Goal: Transaction & Acquisition: Purchase product/service

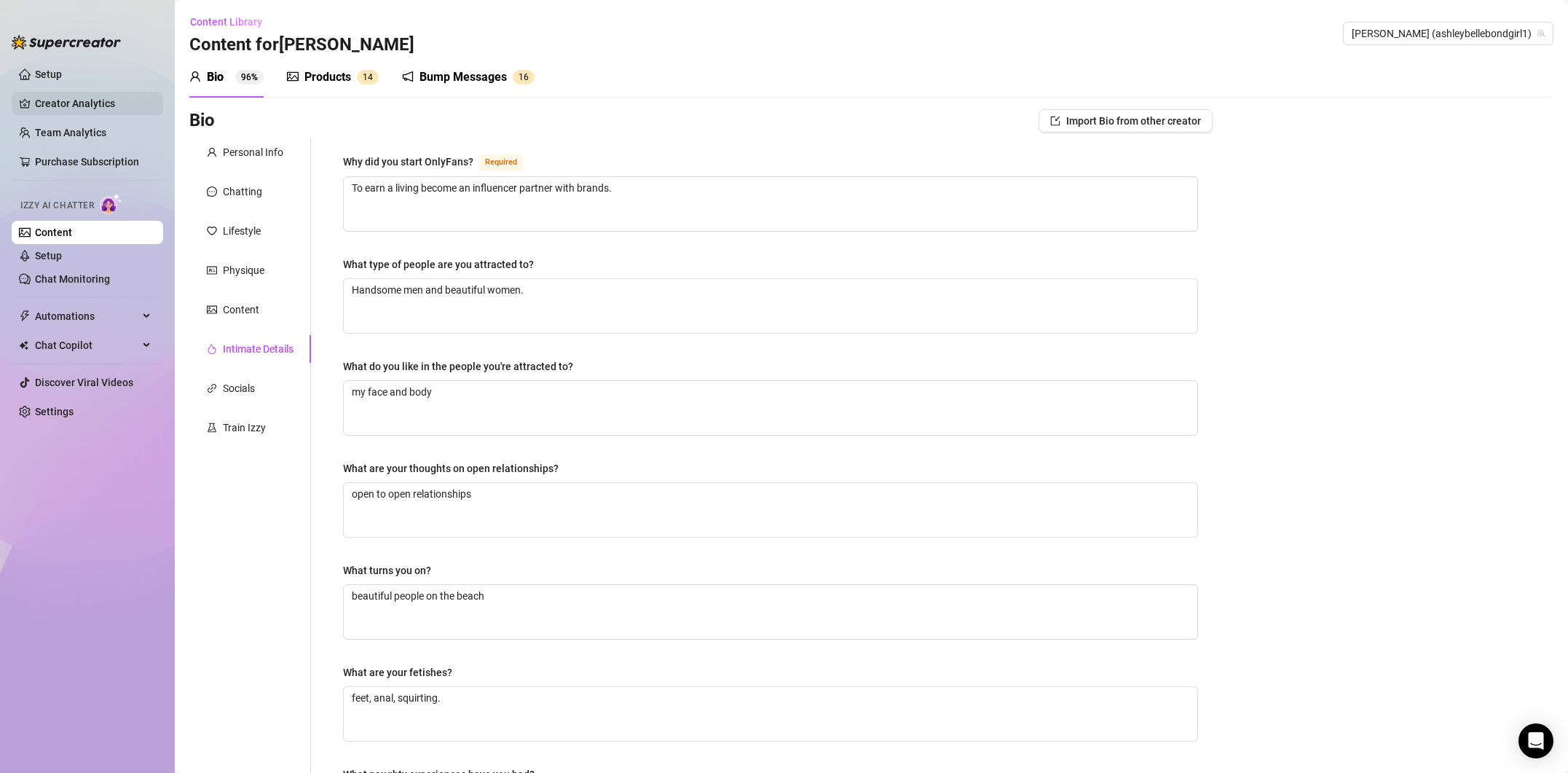
click at [57, 94] on link "Creator Analytics" at bounding box center [93, 104] width 117 height 24
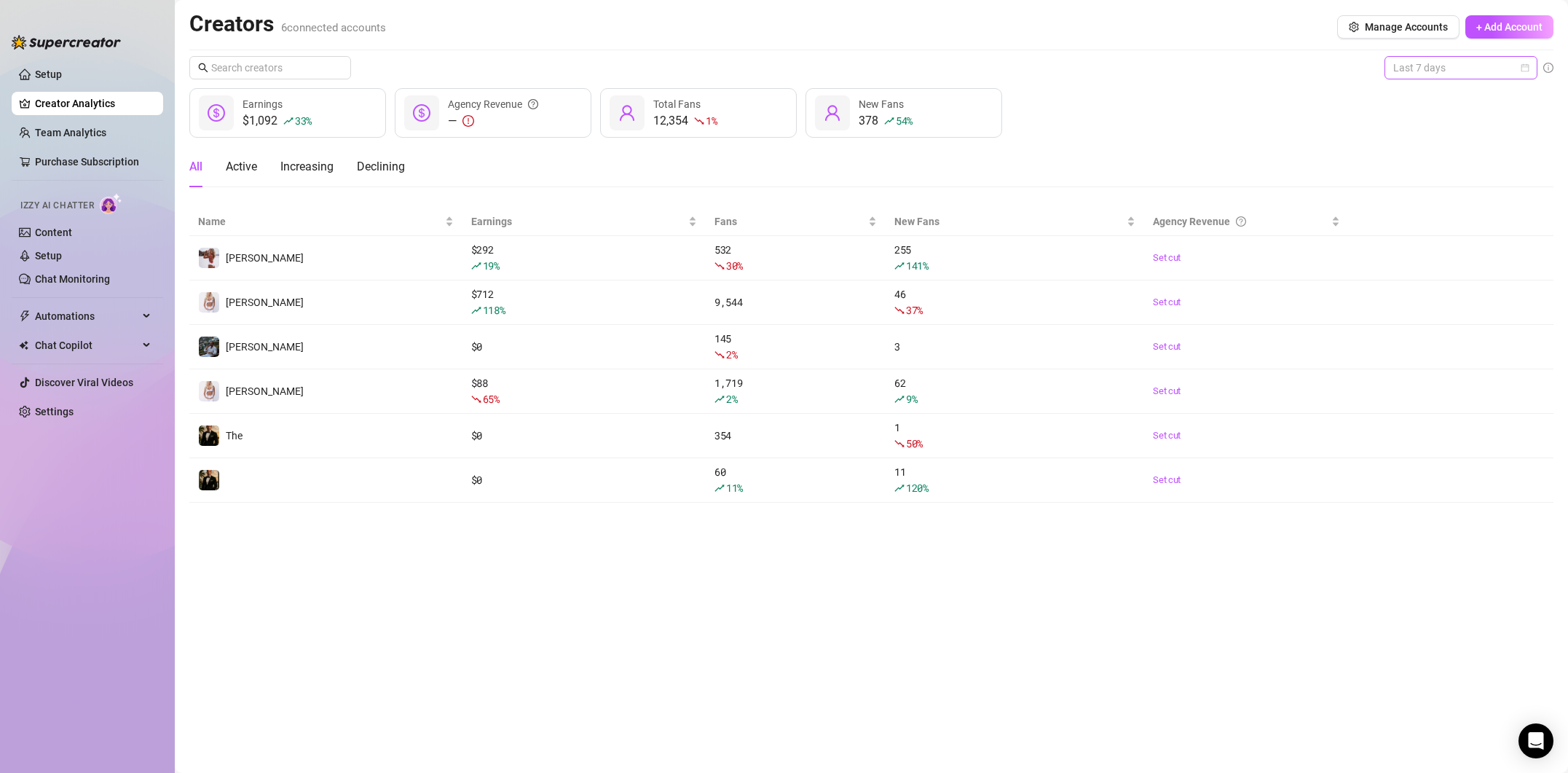
click at [1515, 76] on span "Last 7 days" at bounding box center [1461, 68] width 135 height 22
click at [1445, 139] on div "Last 30 days" at bounding box center [1461, 143] width 129 height 16
click at [1498, 74] on span "Last 30 days" at bounding box center [1461, 68] width 135 height 22
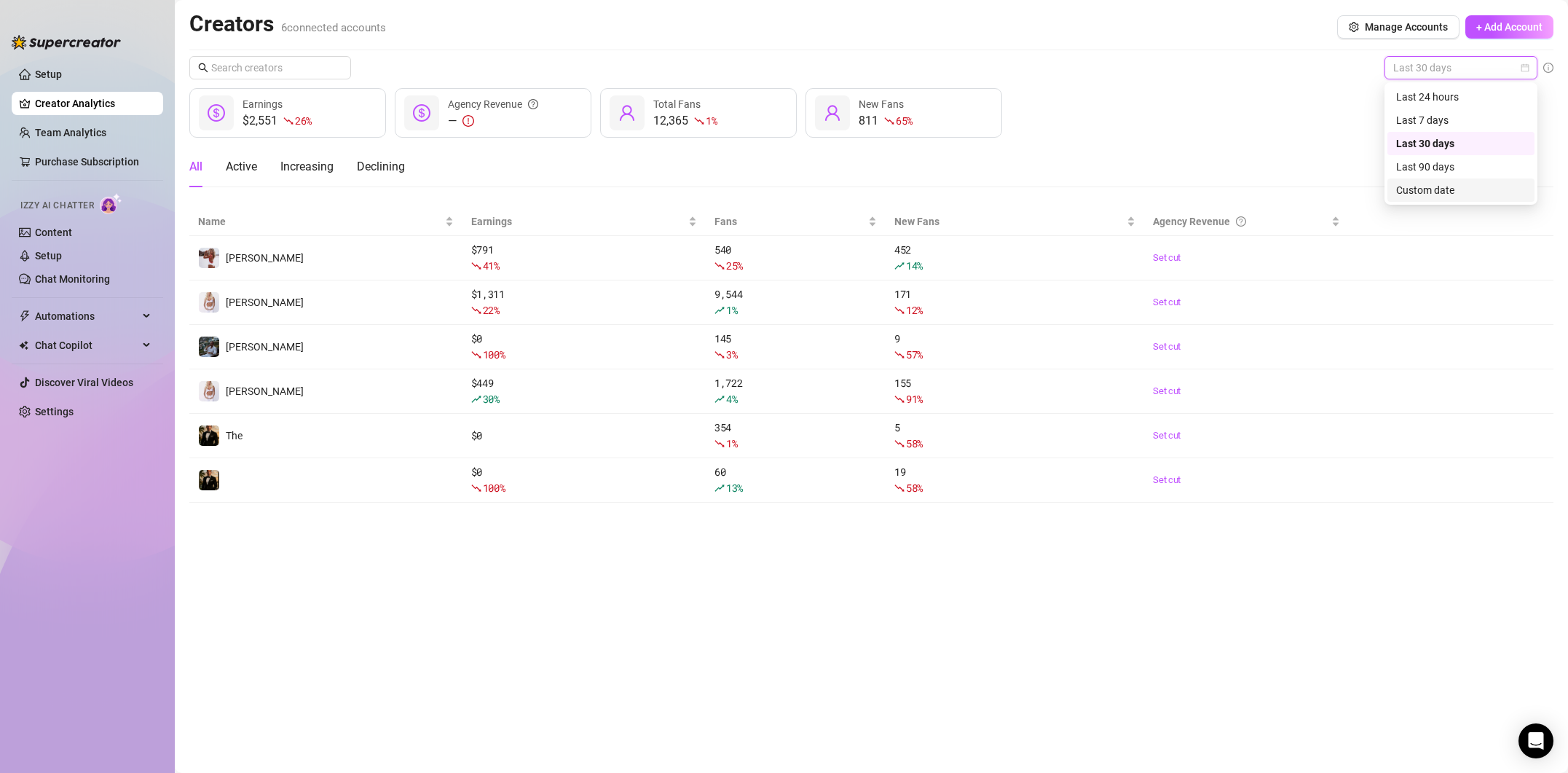
click at [1429, 186] on div "Custom date" at bounding box center [1461, 189] width 129 height 16
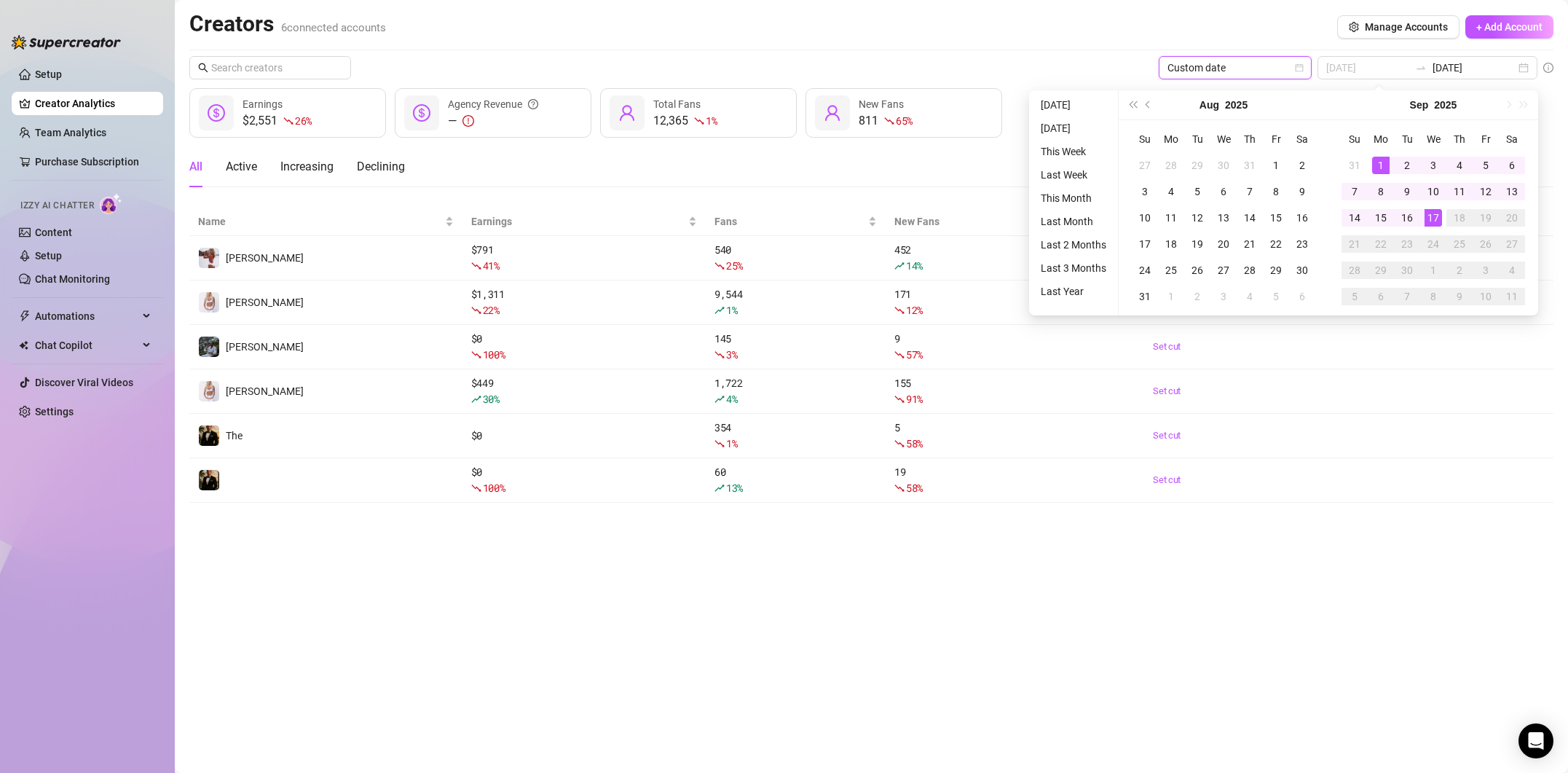
click at [1381, 161] on div "1" at bounding box center [1380, 165] width 18 height 18
type input "[DATE]"
click at [1386, 168] on div "1" at bounding box center [1380, 165] width 18 height 18
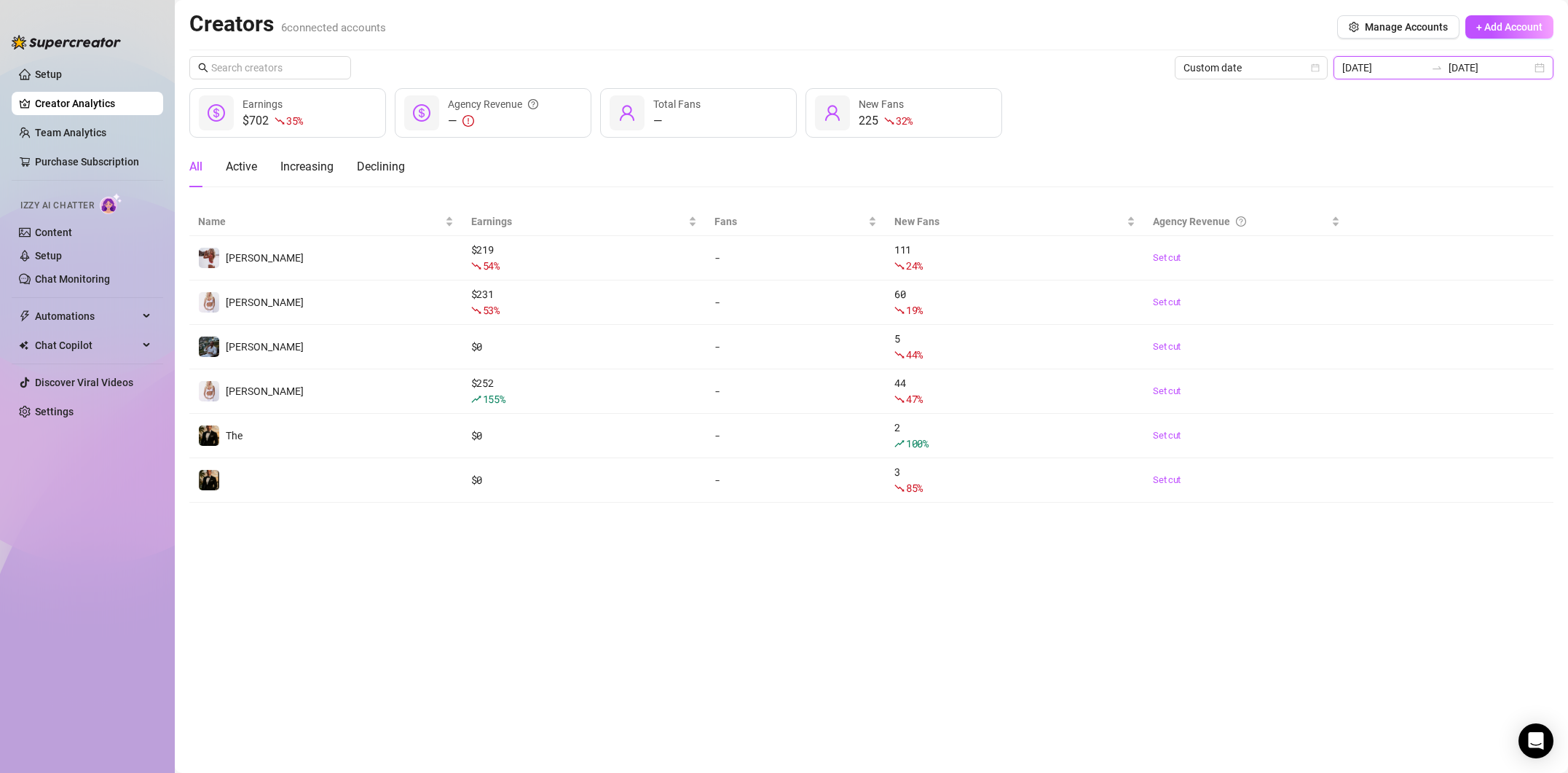
click at [1425, 69] on input "[DATE]" at bounding box center [1384, 68] width 83 height 16
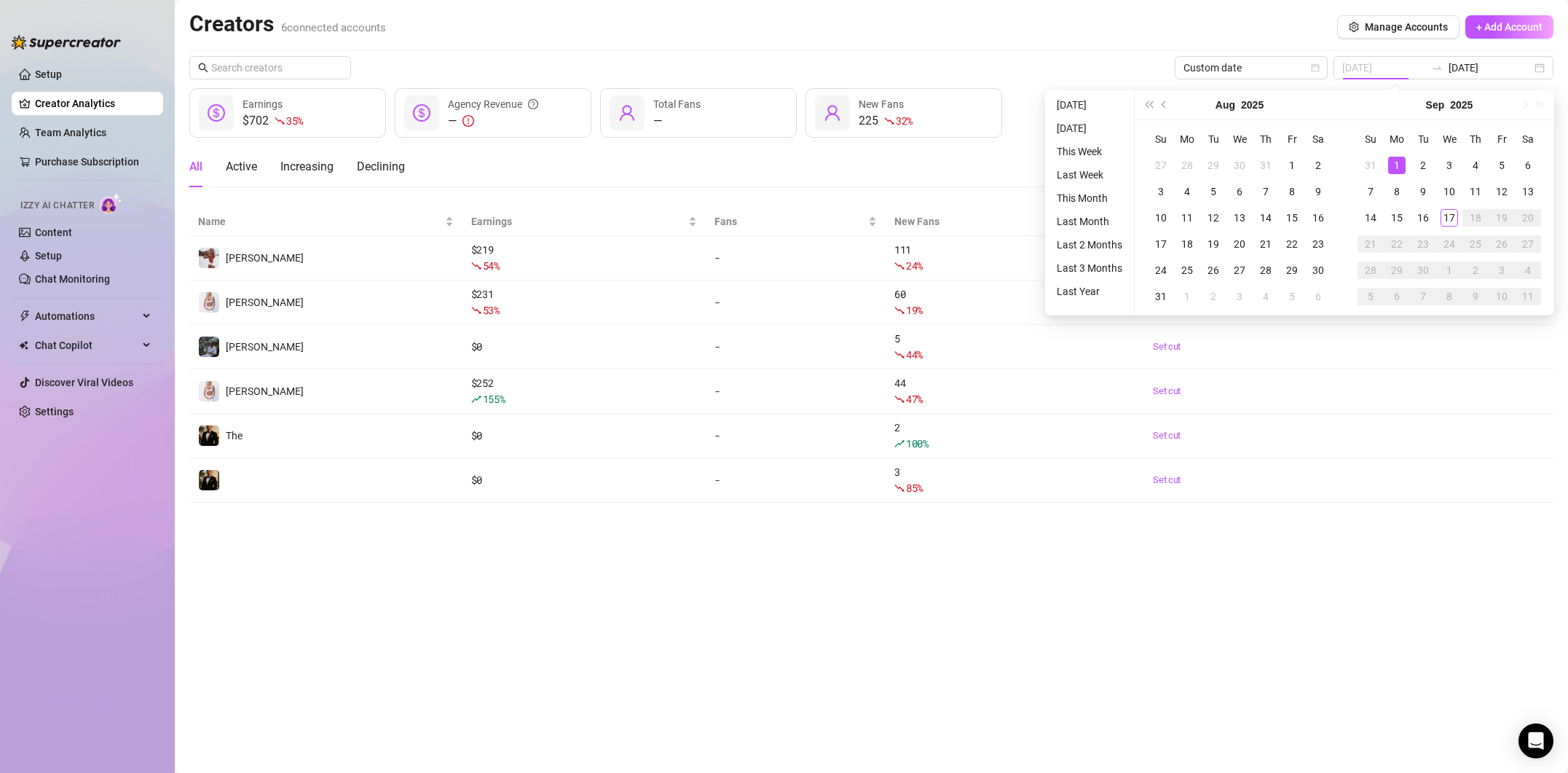
click at [1399, 160] on div "1" at bounding box center [1396, 165] width 18 height 18
type input "[DATE]"
click at [1454, 218] on div "17" at bounding box center [1449, 217] width 18 height 18
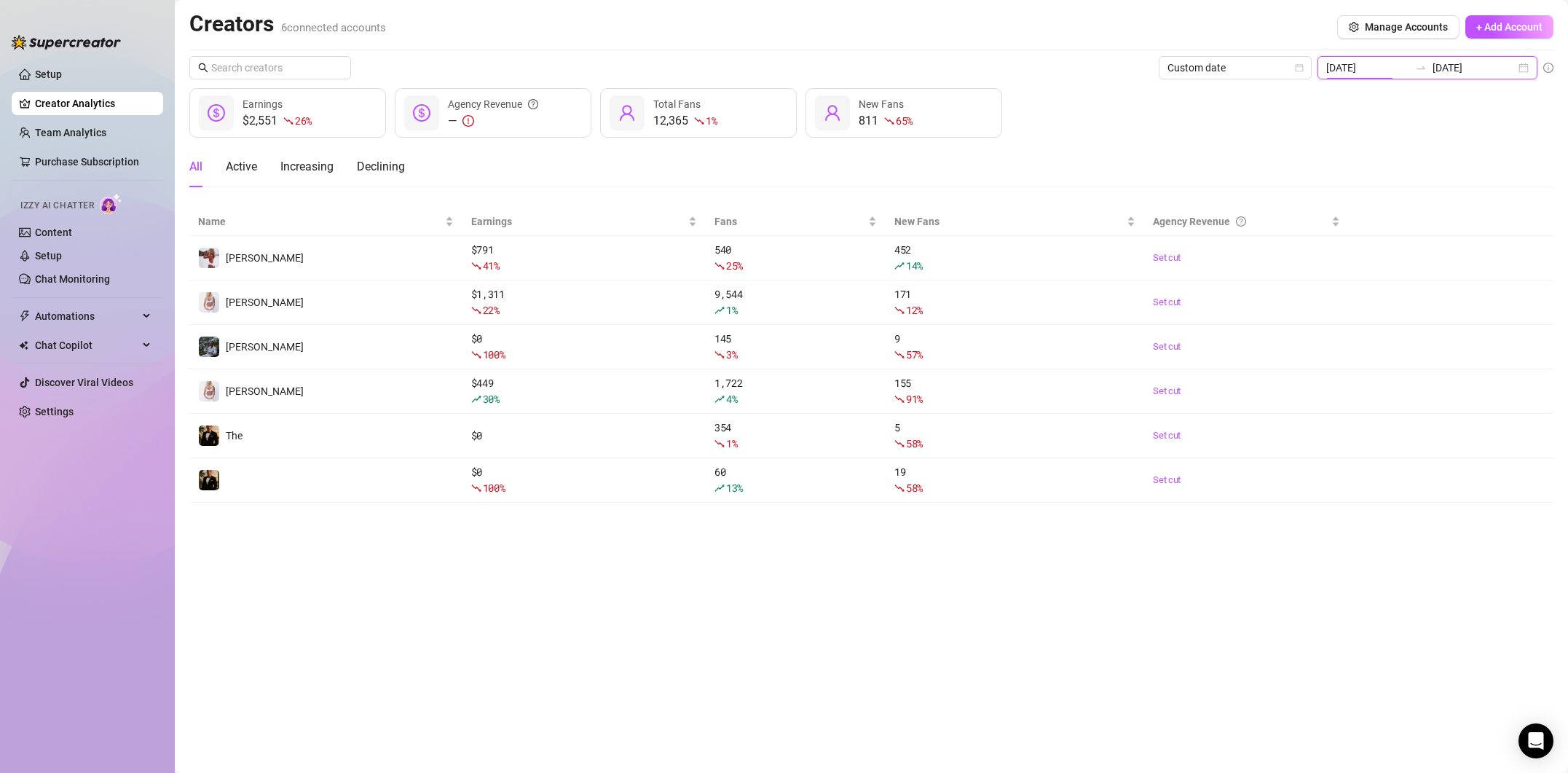
click at [1405, 66] on input "[DATE]" at bounding box center [1368, 68] width 83 height 16
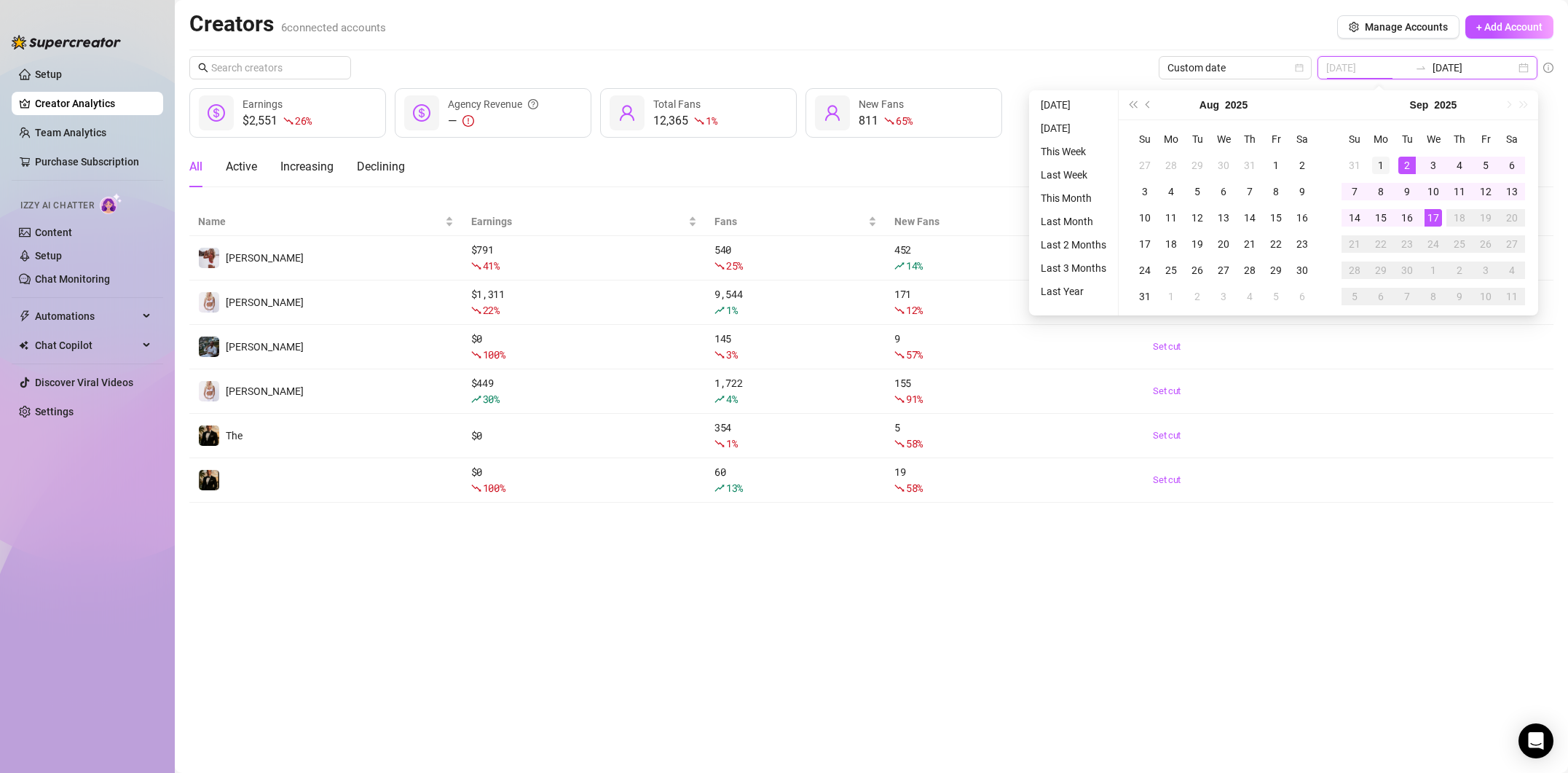
type input "[DATE]"
click at [1387, 164] on div "1" at bounding box center [1380, 165] width 18 height 18
type input "[DATE]"
click at [1436, 215] on div "17" at bounding box center [1433, 217] width 18 height 18
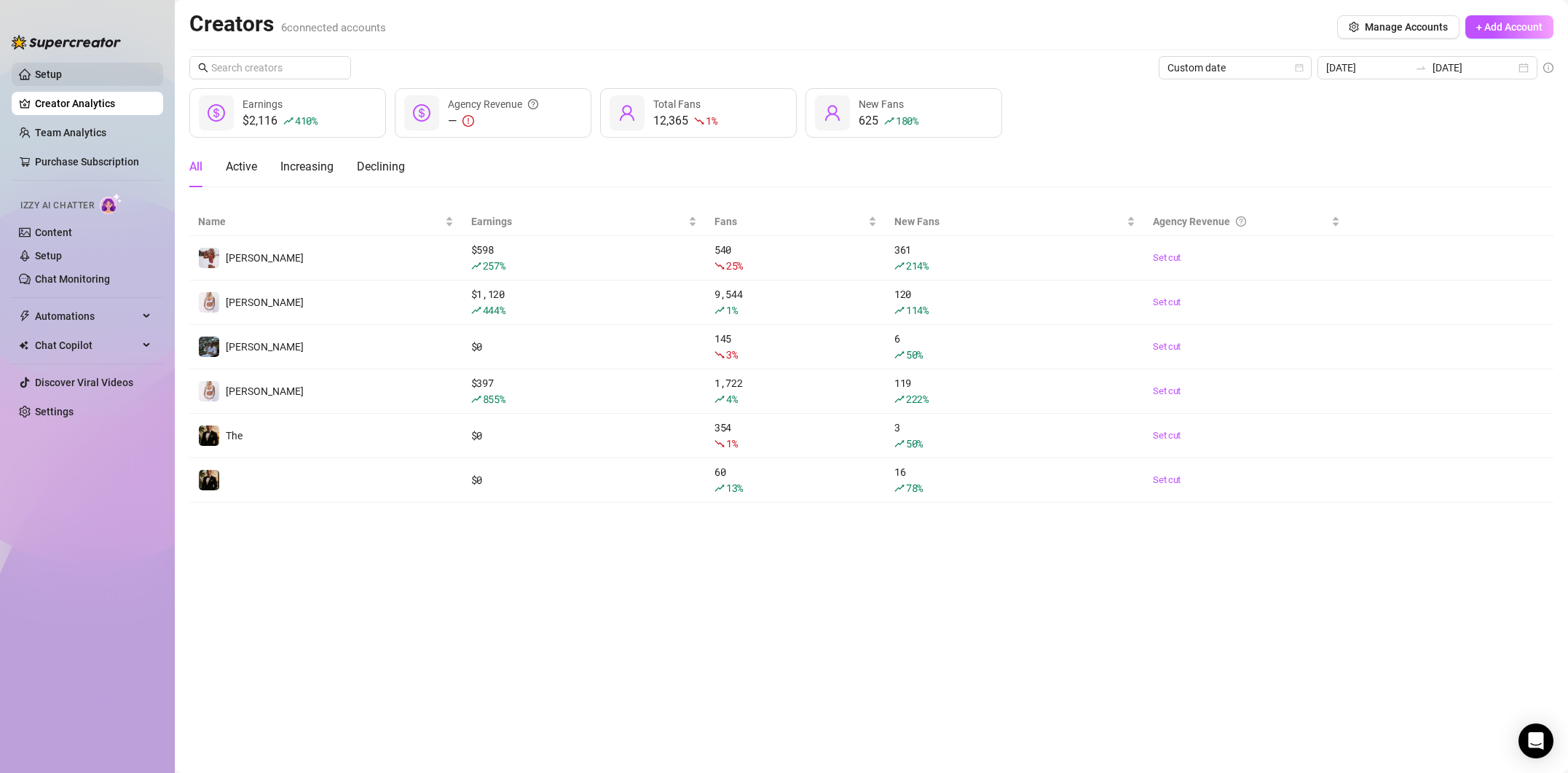
click at [62, 79] on link "Setup" at bounding box center [48, 74] width 27 height 12
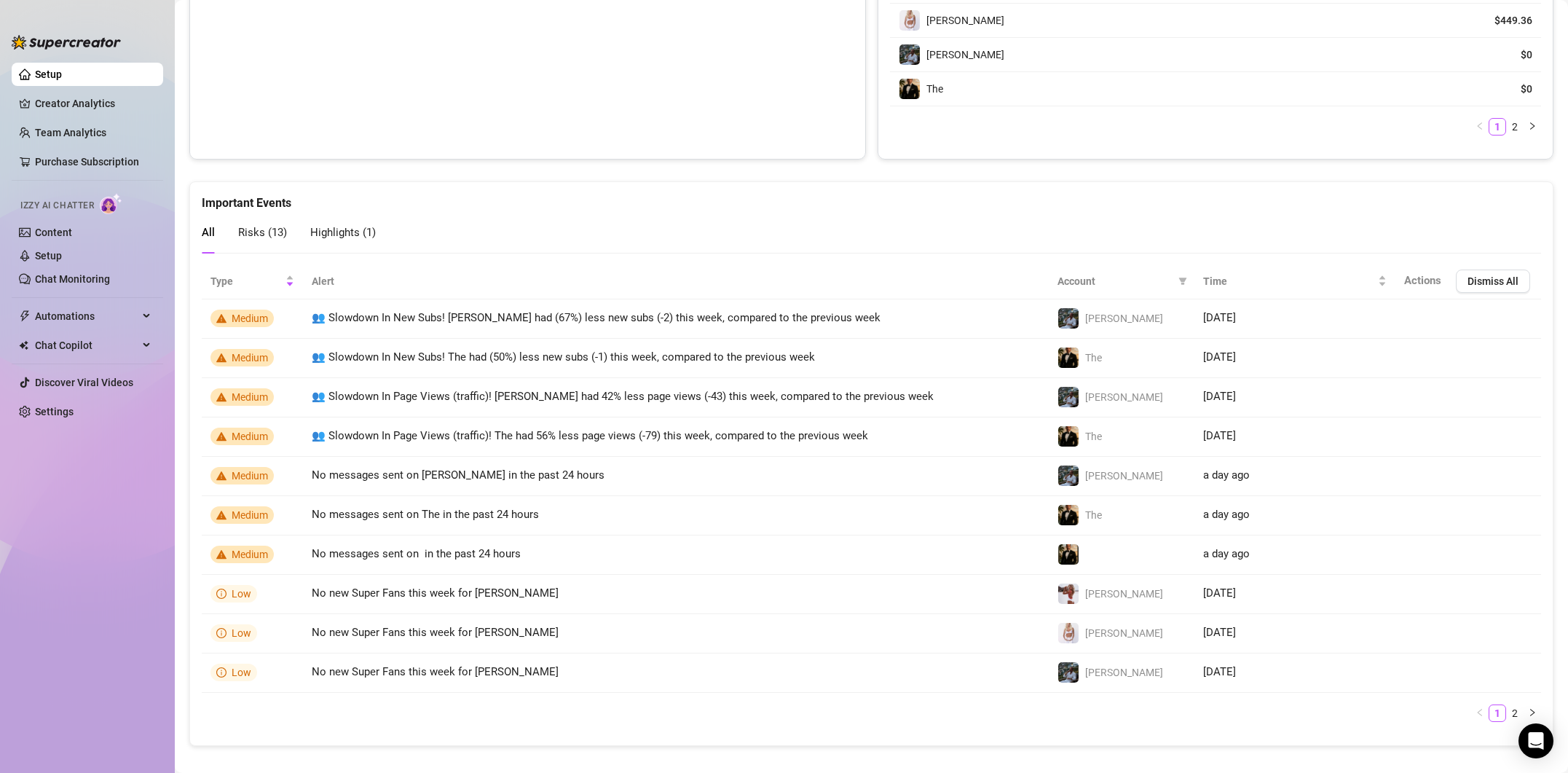
scroll to position [1028, 0]
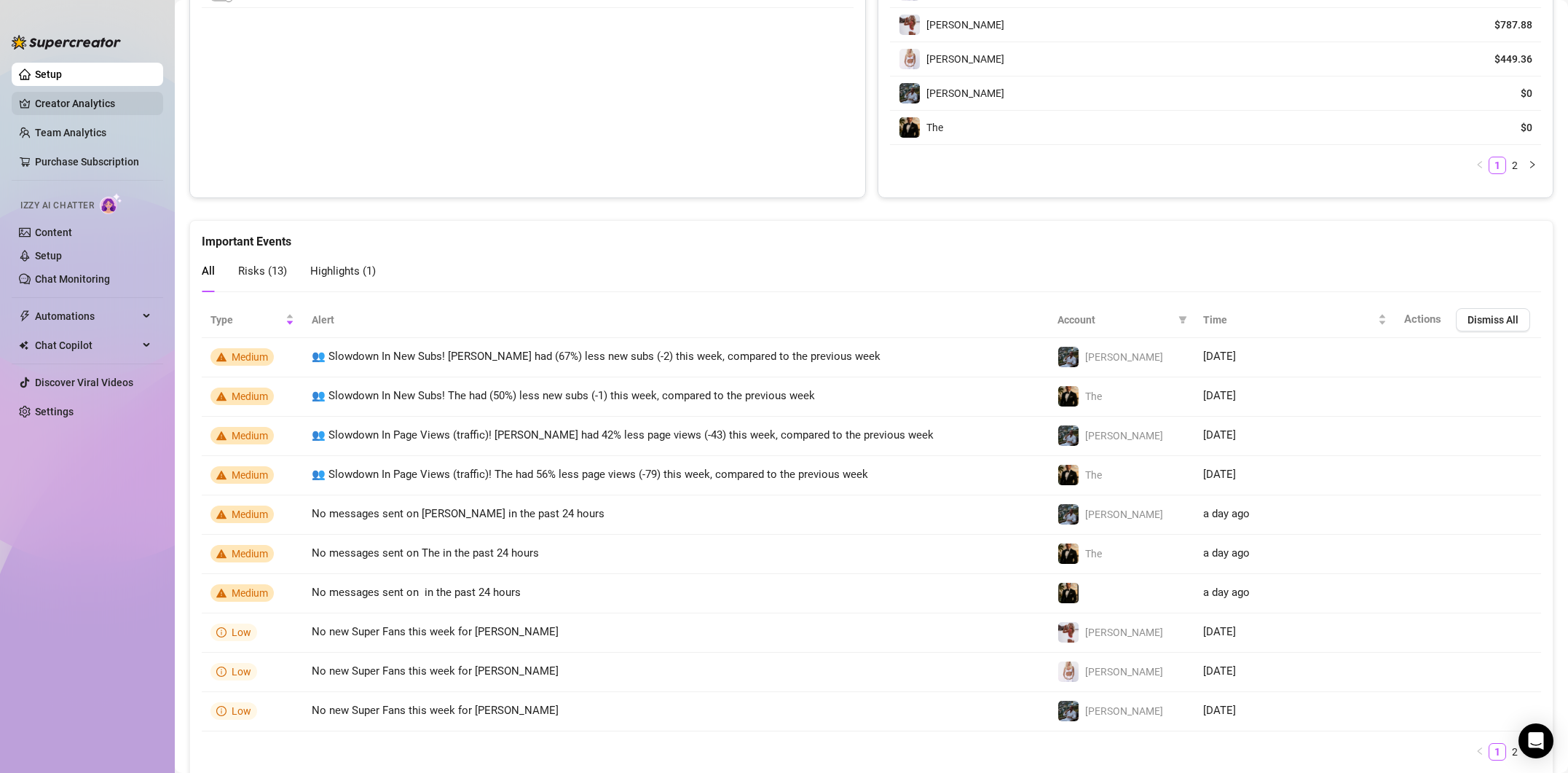
click at [111, 107] on link "Creator Analytics" at bounding box center [93, 104] width 117 height 24
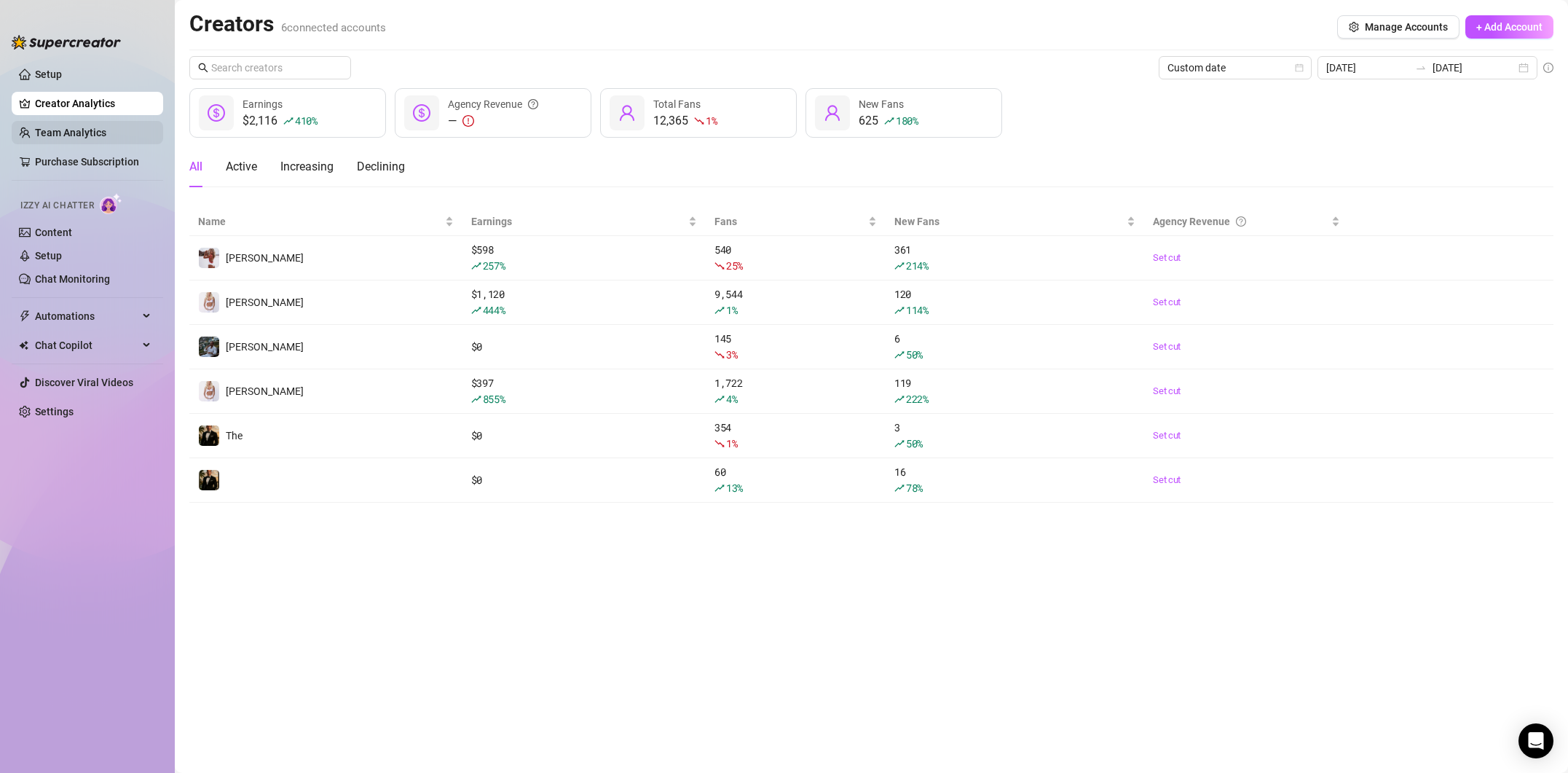
click at [102, 127] on link "Team Analytics" at bounding box center [70, 133] width 71 height 12
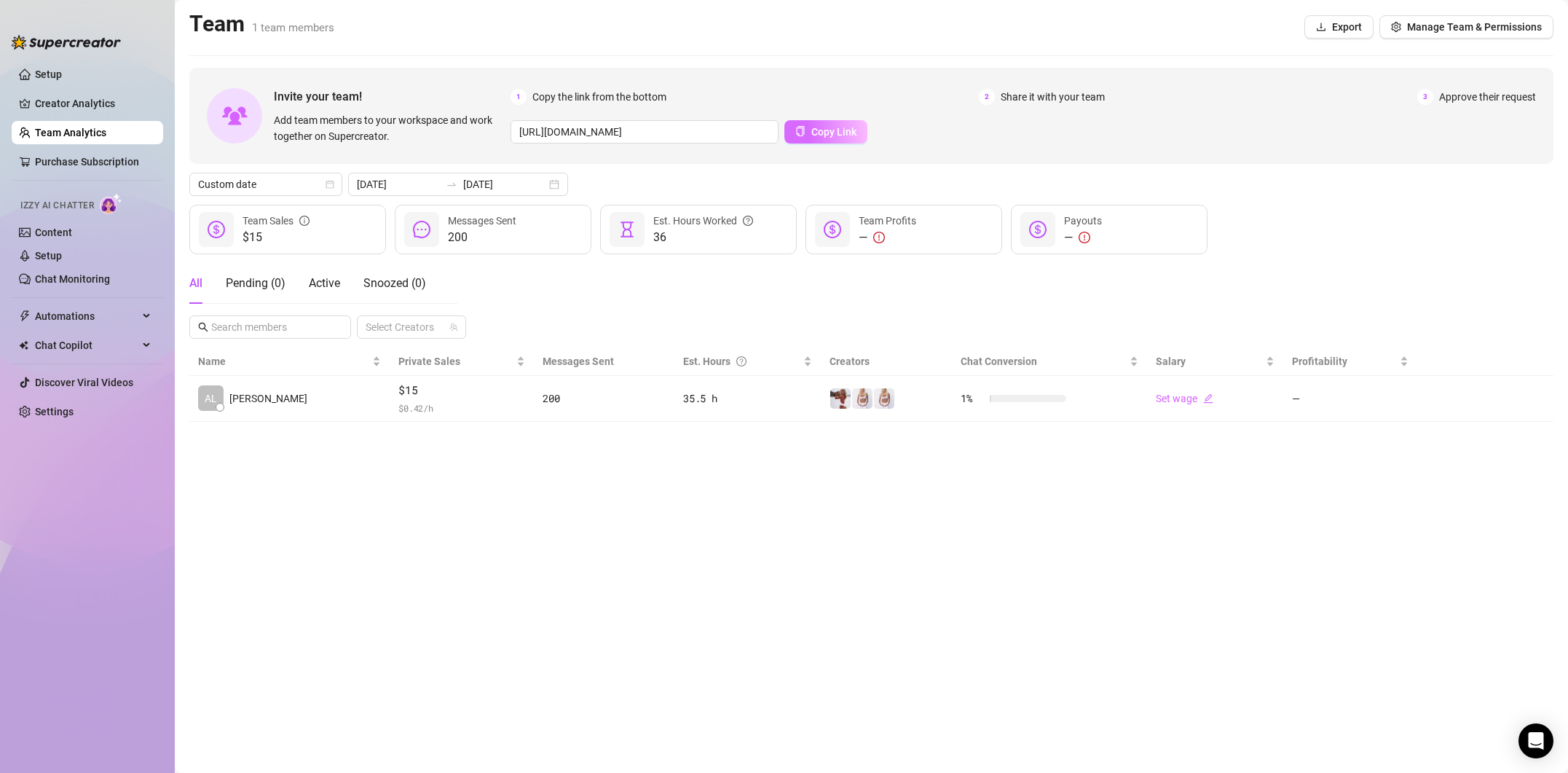
click at [797, 129] on icon "copy" at bounding box center [800, 131] width 8 height 10
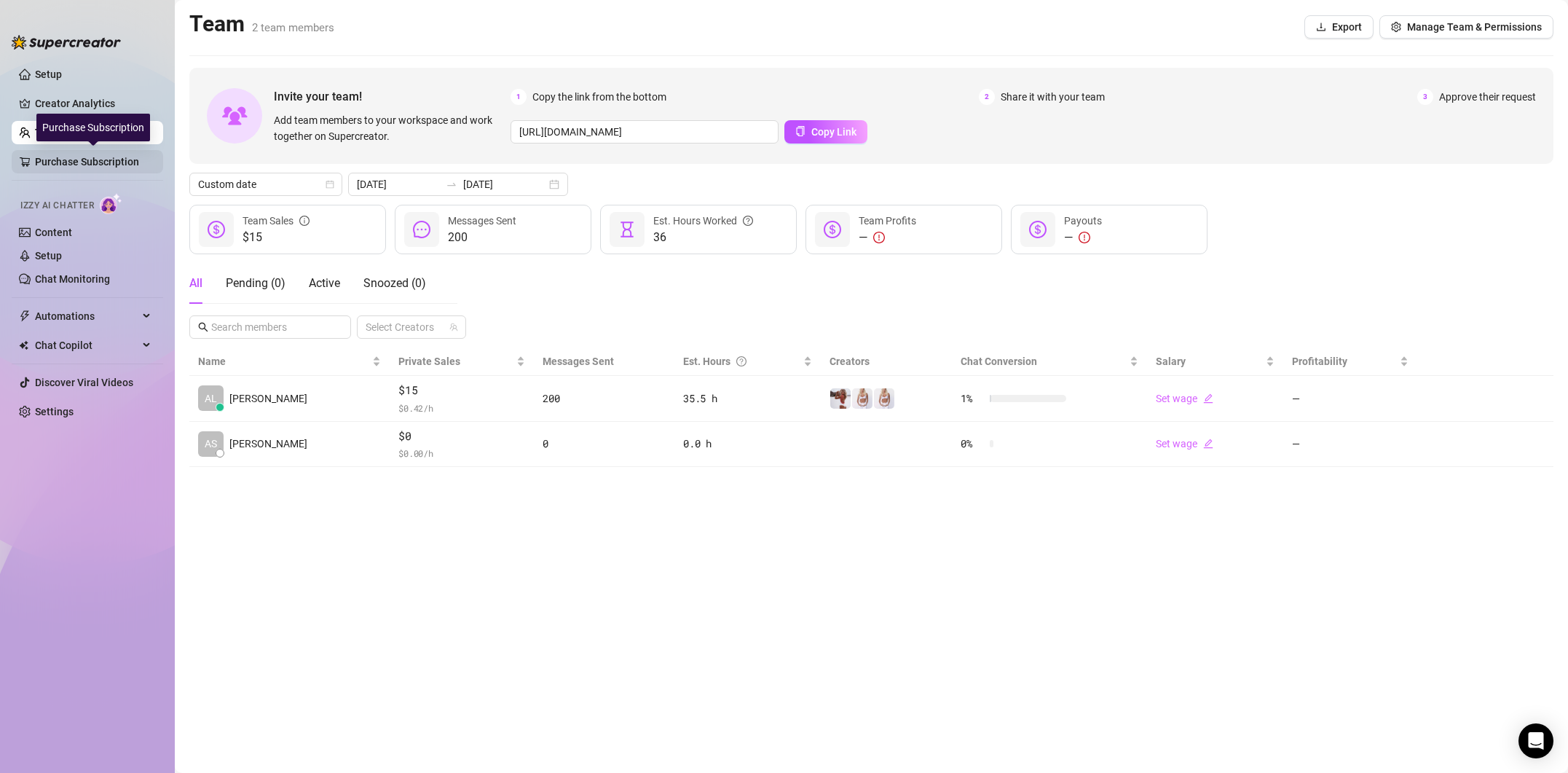
click at [101, 168] on link "Purchase Subscription" at bounding box center [93, 162] width 117 height 24
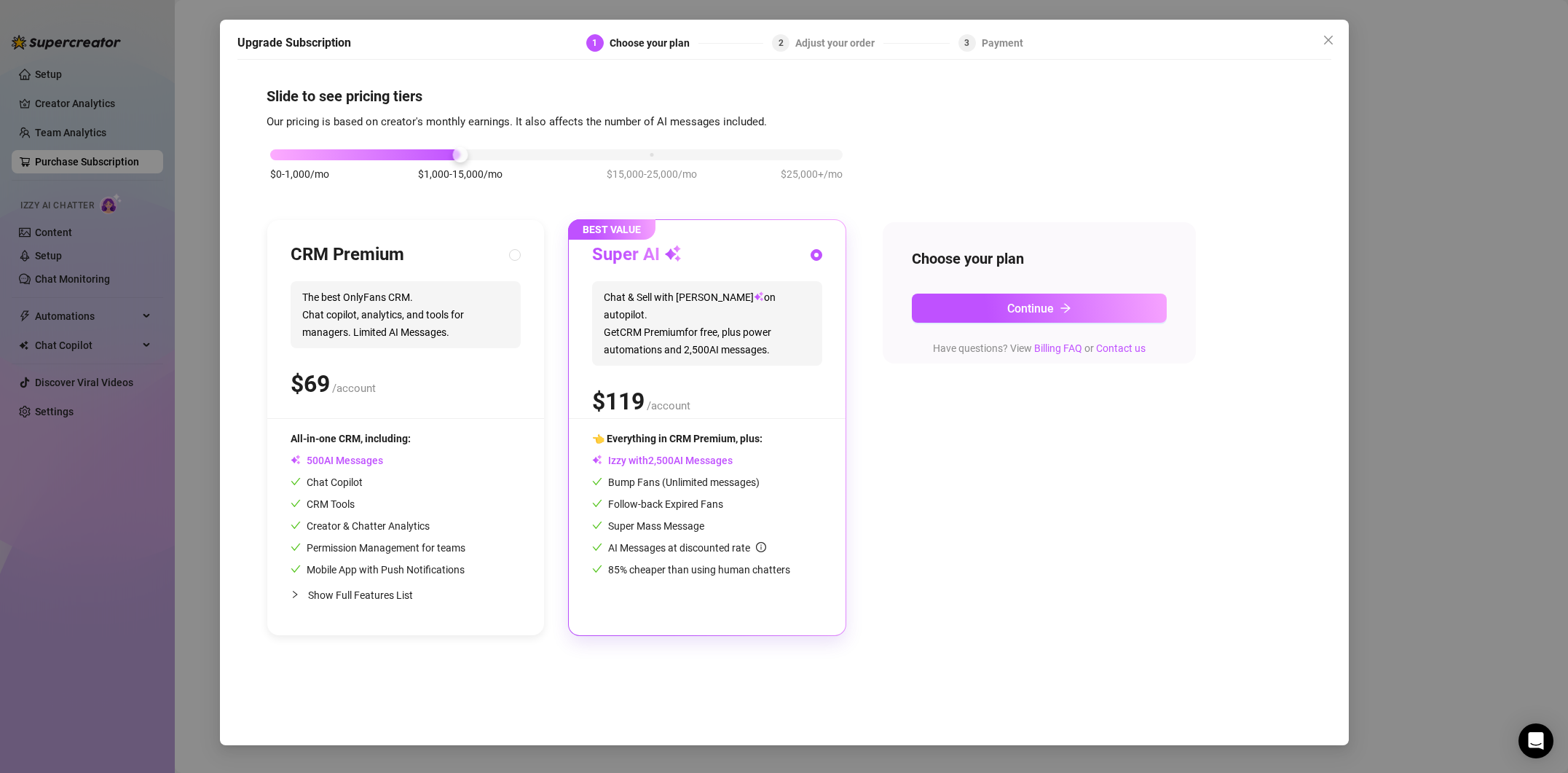
click at [155, 149] on div "Upgrade Subscription 1 Choose your plan 2 Adjust your order 3 Payment Slide to …" at bounding box center [784, 386] width 1568 height 773
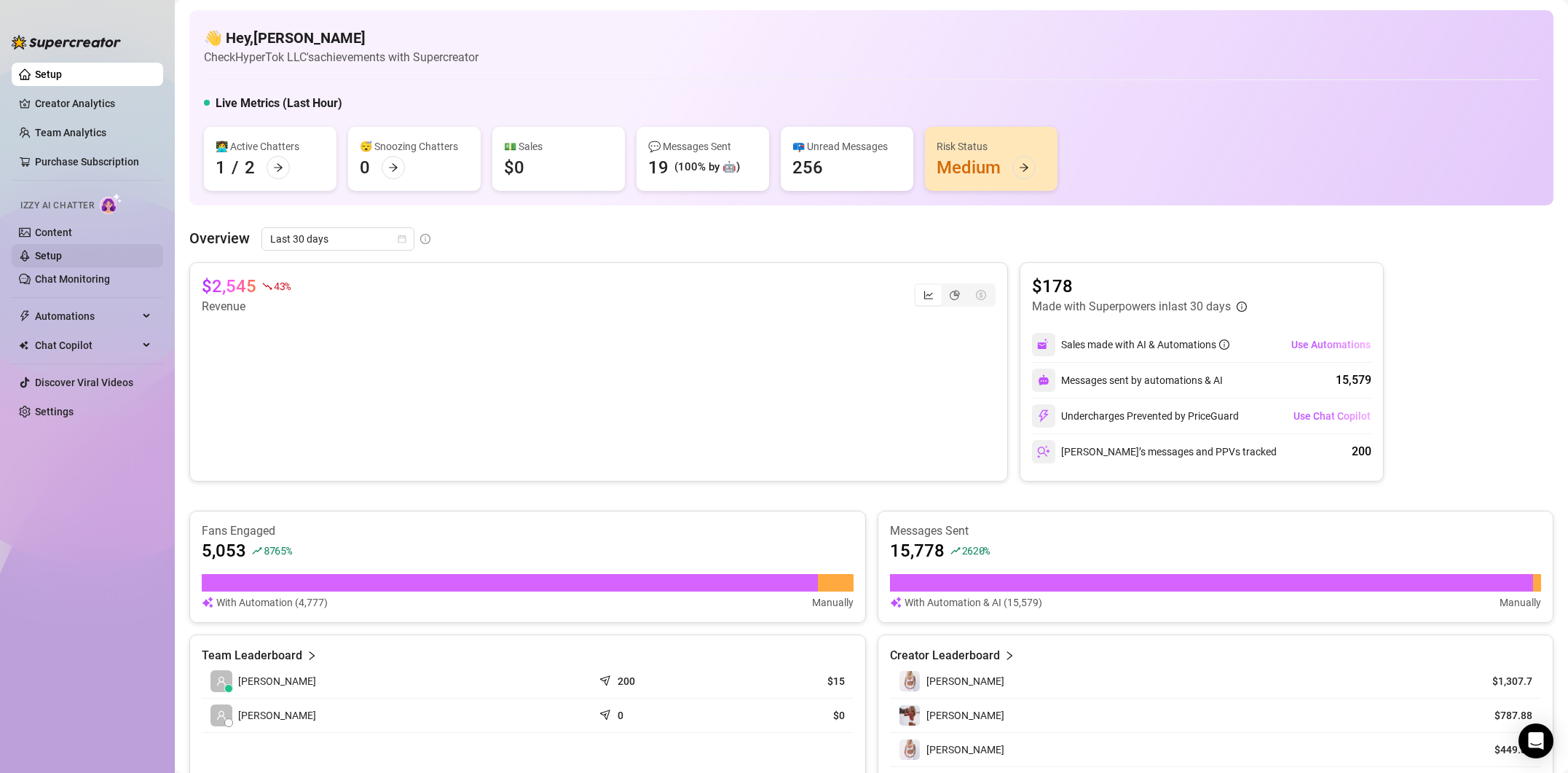
click at [62, 252] on link "Setup" at bounding box center [48, 256] width 27 height 12
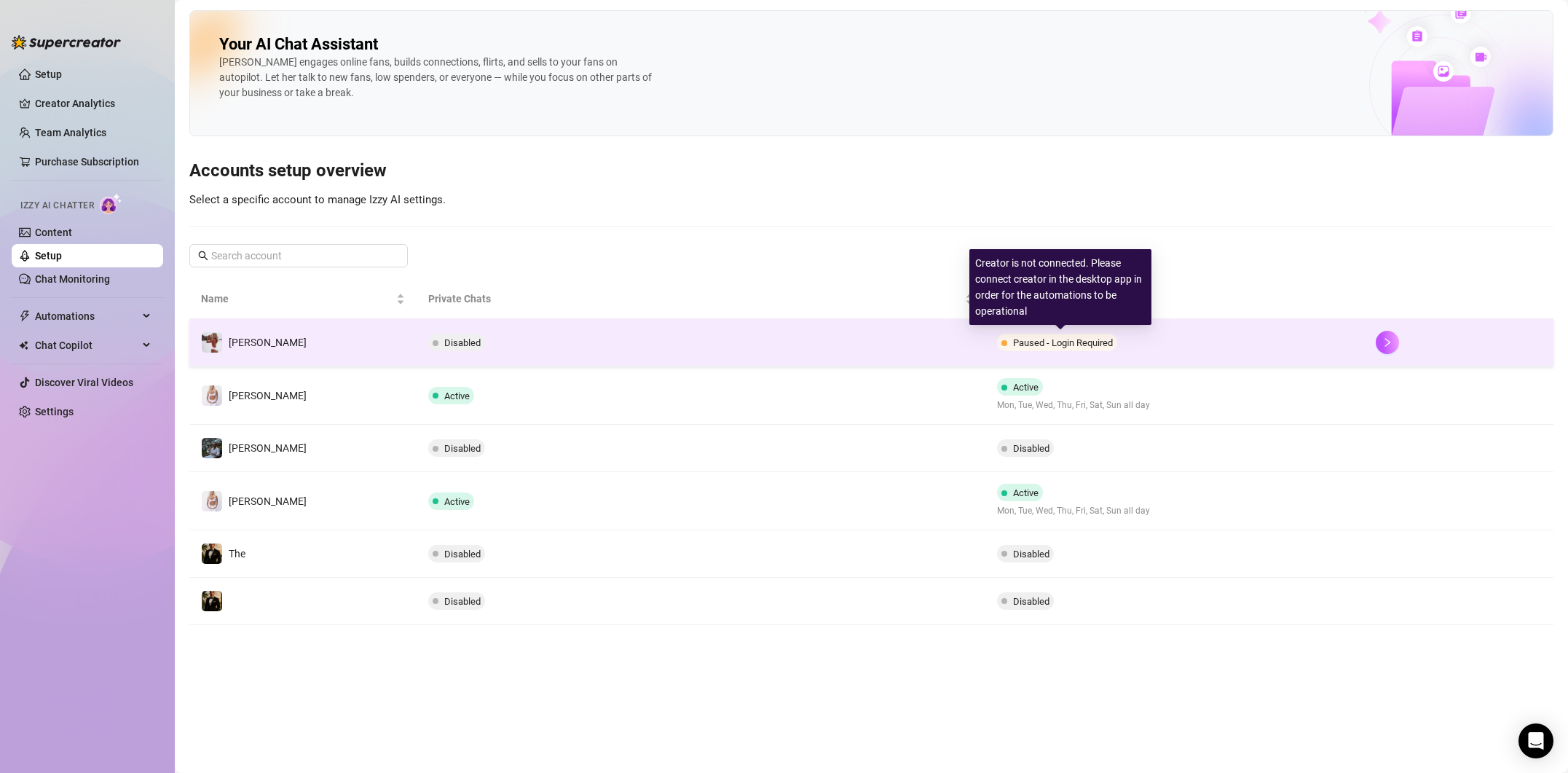
click at [1071, 336] on span "Paused - Login Required" at bounding box center [1057, 343] width 120 height 18
